Goal: Navigation & Orientation: Find specific page/section

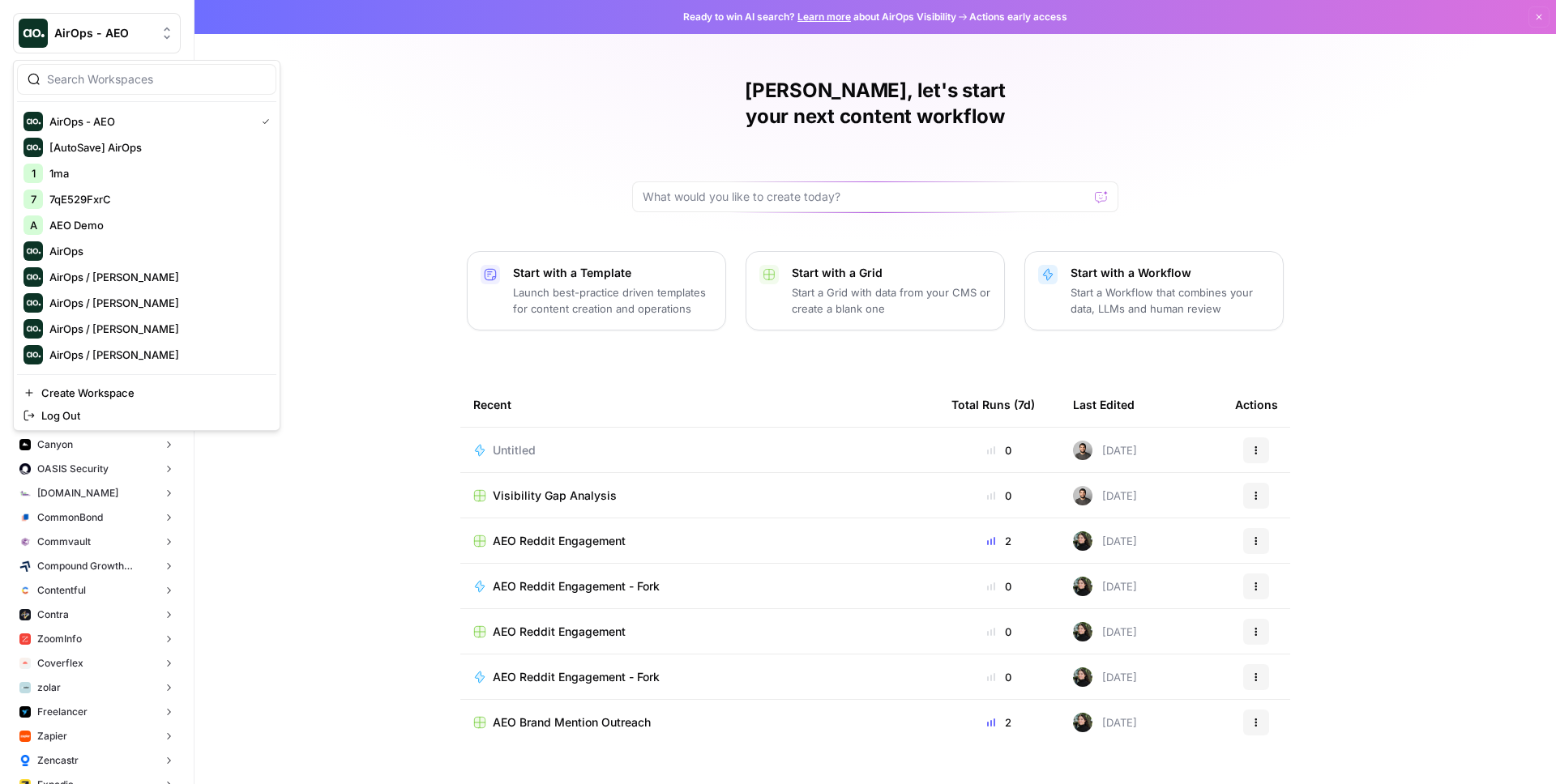
click at [109, 42] on button "AirOps - AEO" at bounding box center [96, 33] width 168 height 41
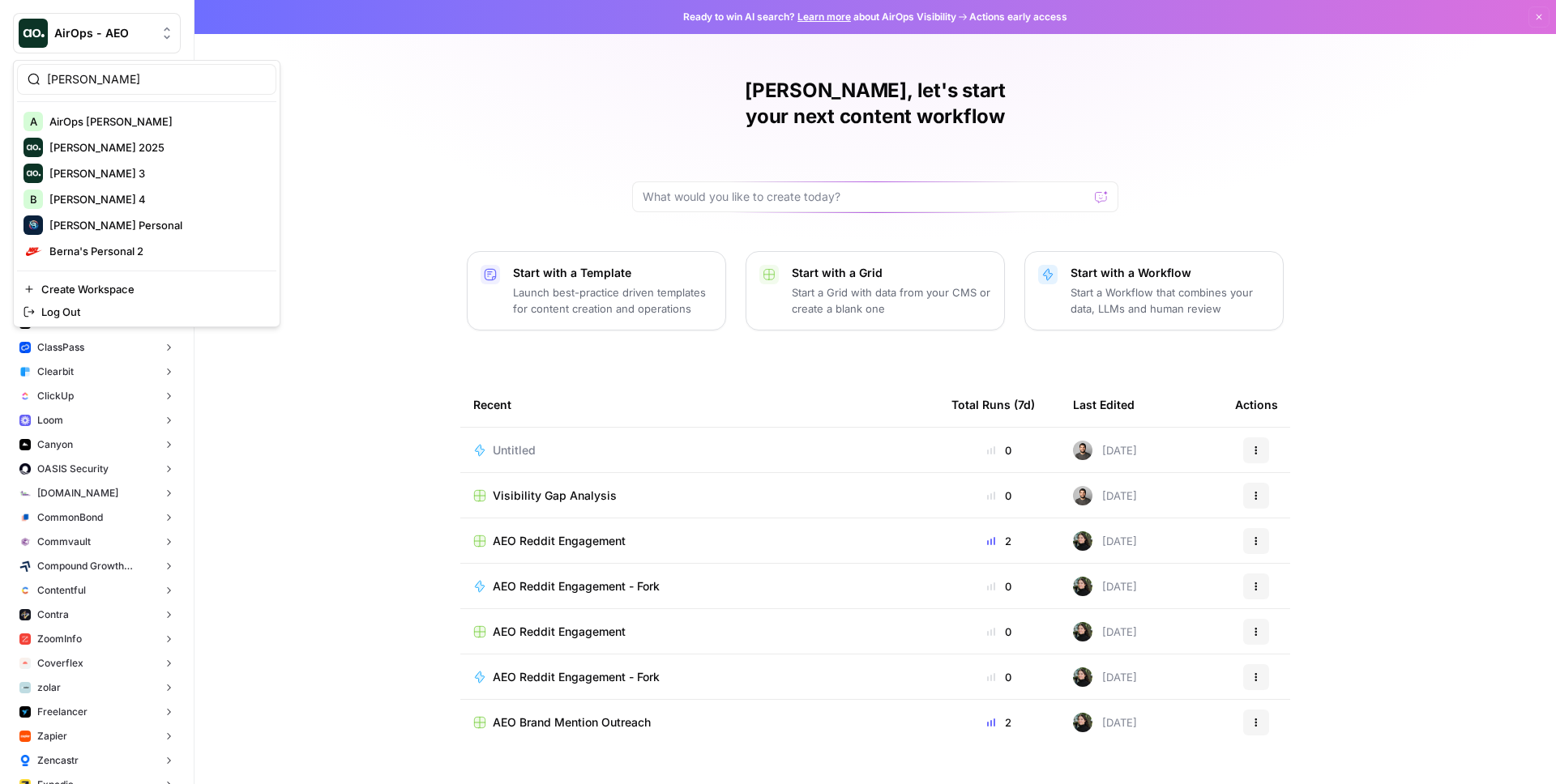
type input "[PERSON_NAME]"
click at [118, 229] on span "[PERSON_NAME] Personal" at bounding box center [156, 225] width 214 height 17
